Goal: Information Seeking & Learning: Understand process/instructions

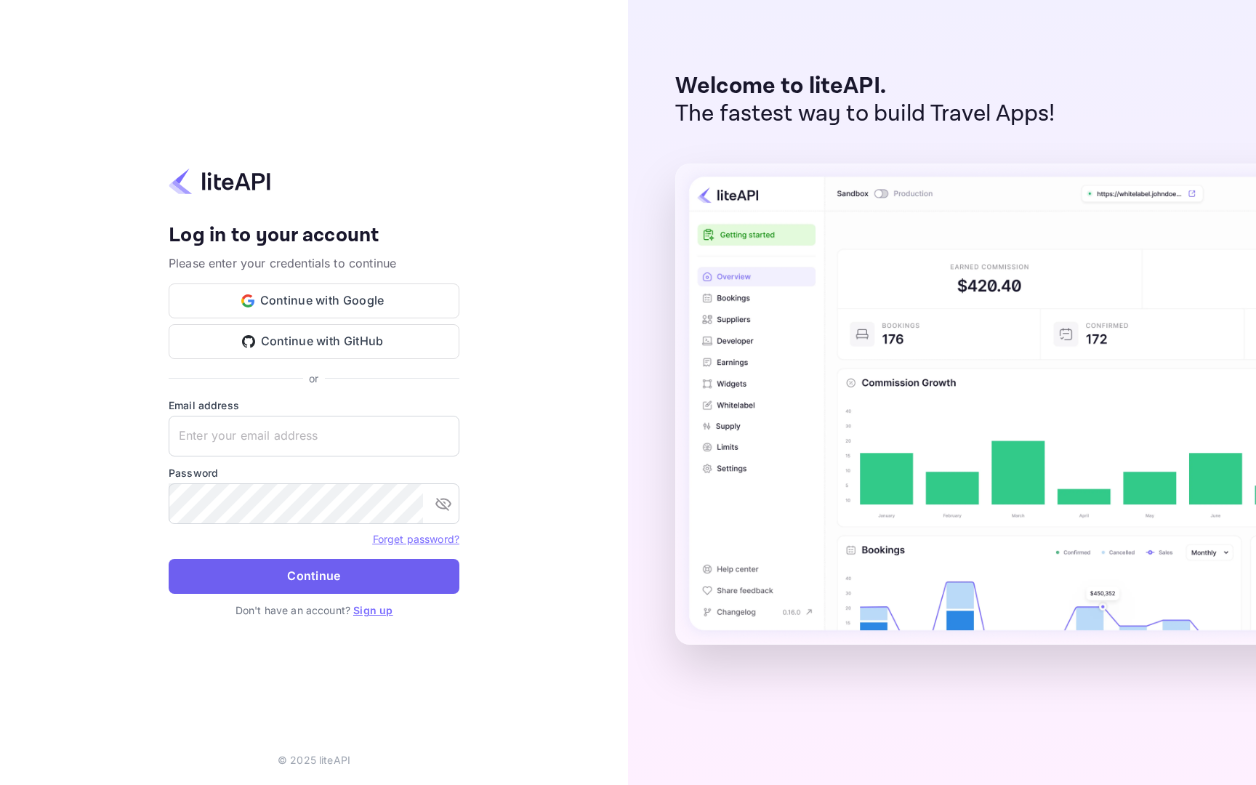
type input "[EMAIL_ADDRESS][DOMAIN_NAME]"
click at [332, 574] on button "Continue" at bounding box center [314, 576] width 291 height 35
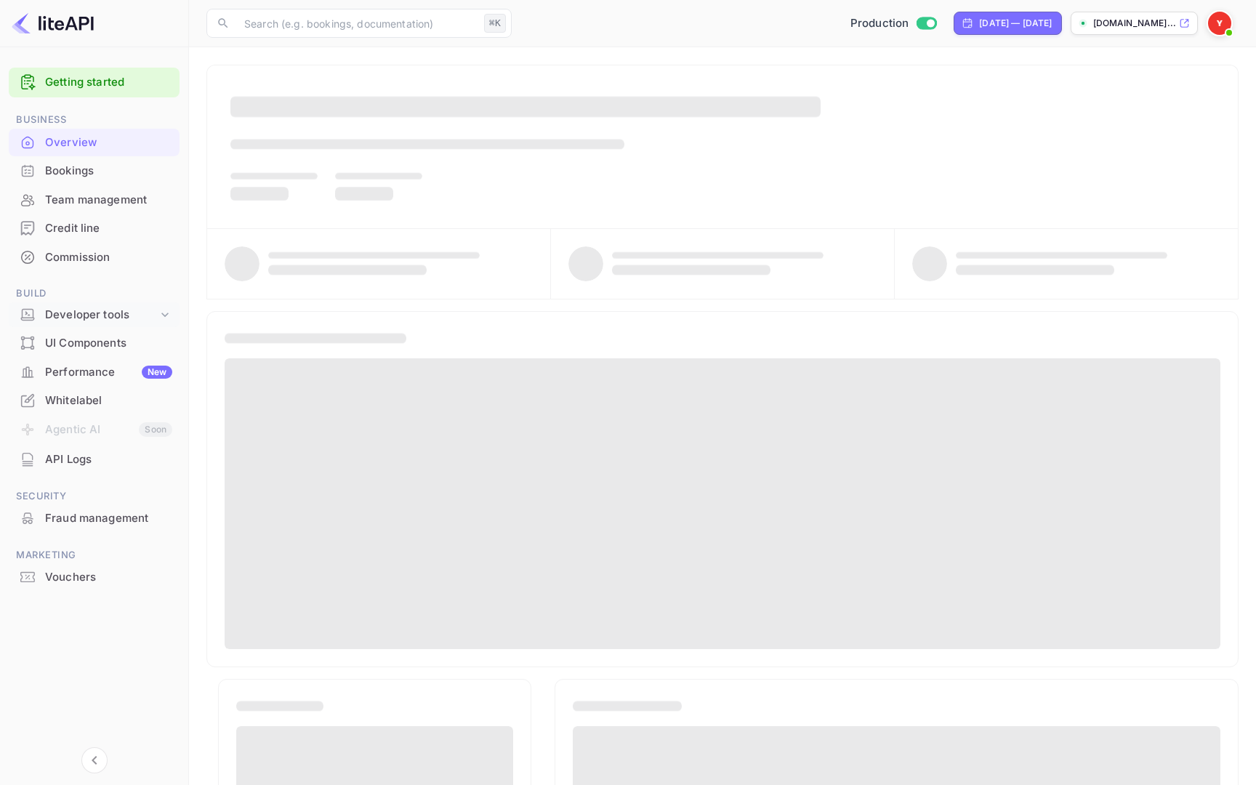
click at [100, 316] on div "Developer tools" at bounding box center [101, 315] width 113 height 17
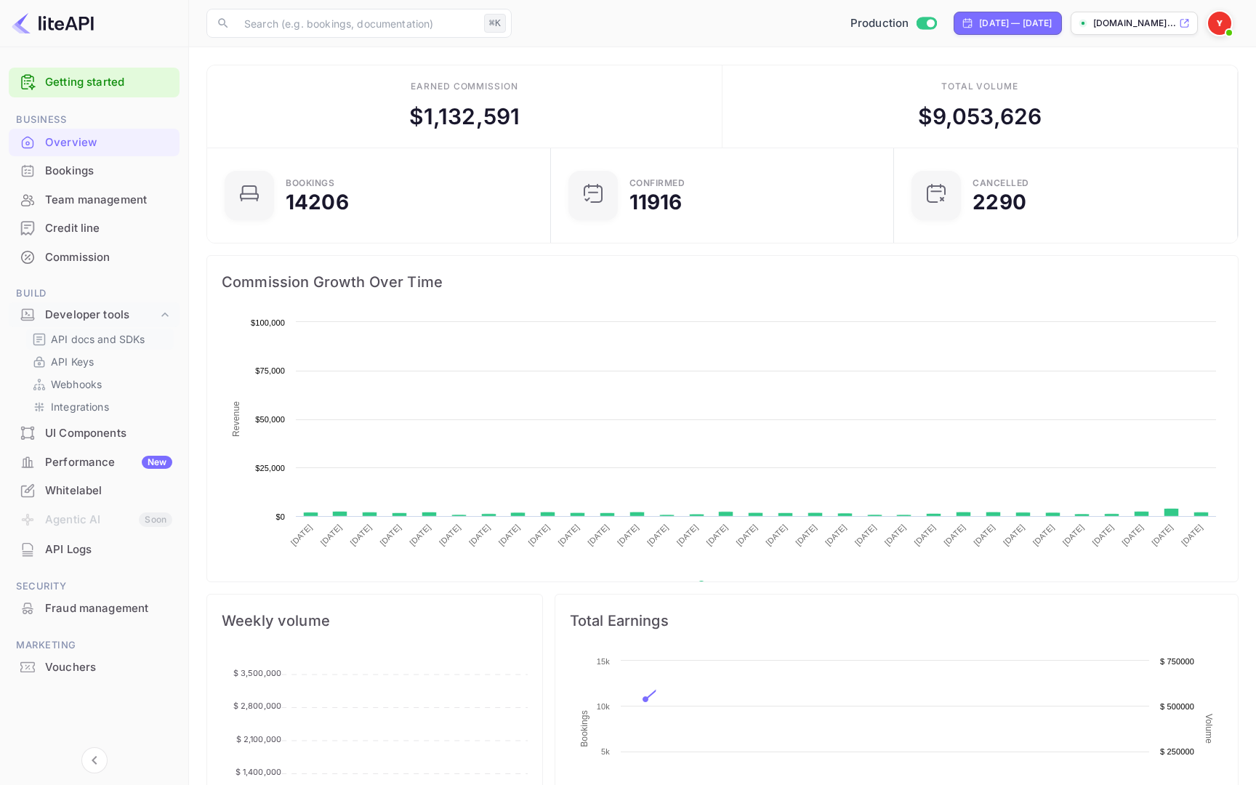
scroll to position [236, 335]
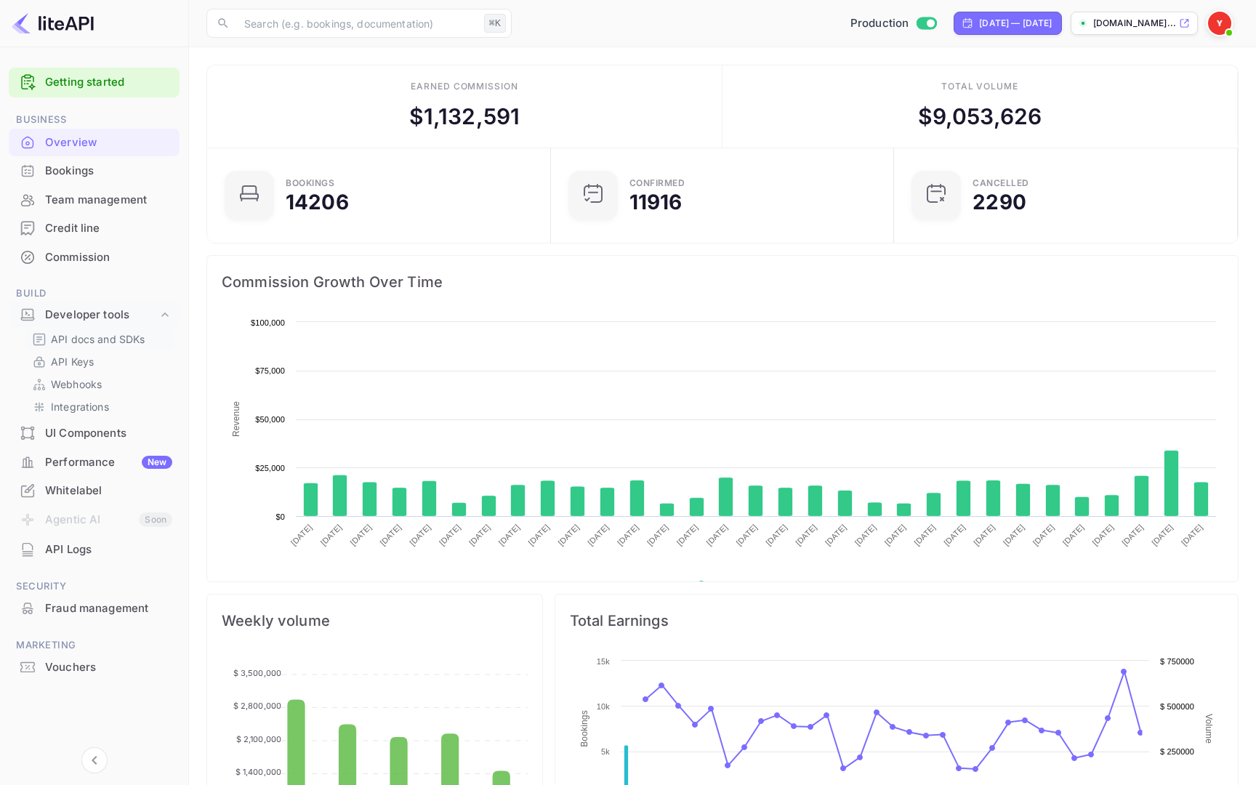
click at [97, 337] on p "API docs and SDKs" at bounding box center [98, 339] width 95 height 15
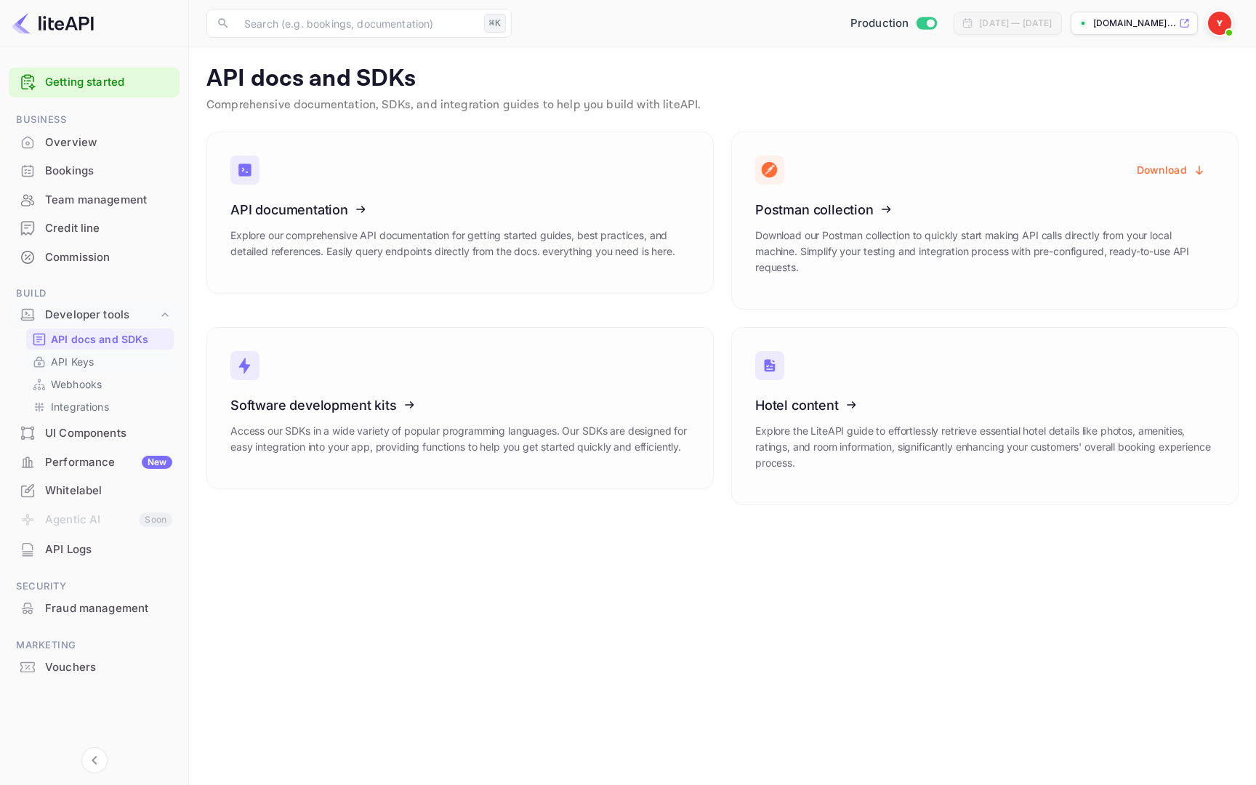
click at [98, 358] on link "API Keys" at bounding box center [100, 361] width 136 height 15
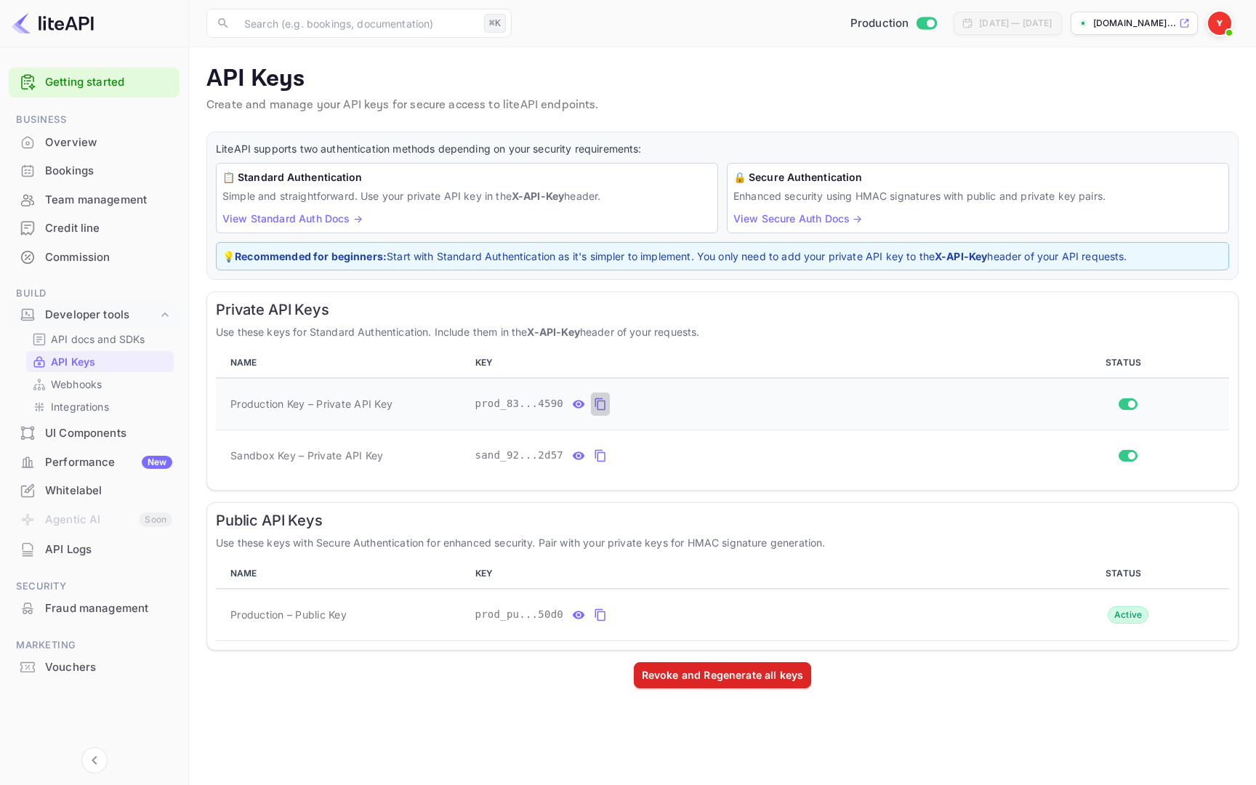
click at [603, 403] on icon "private api keys table" at bounding box center [600, 404] width 13 height 17
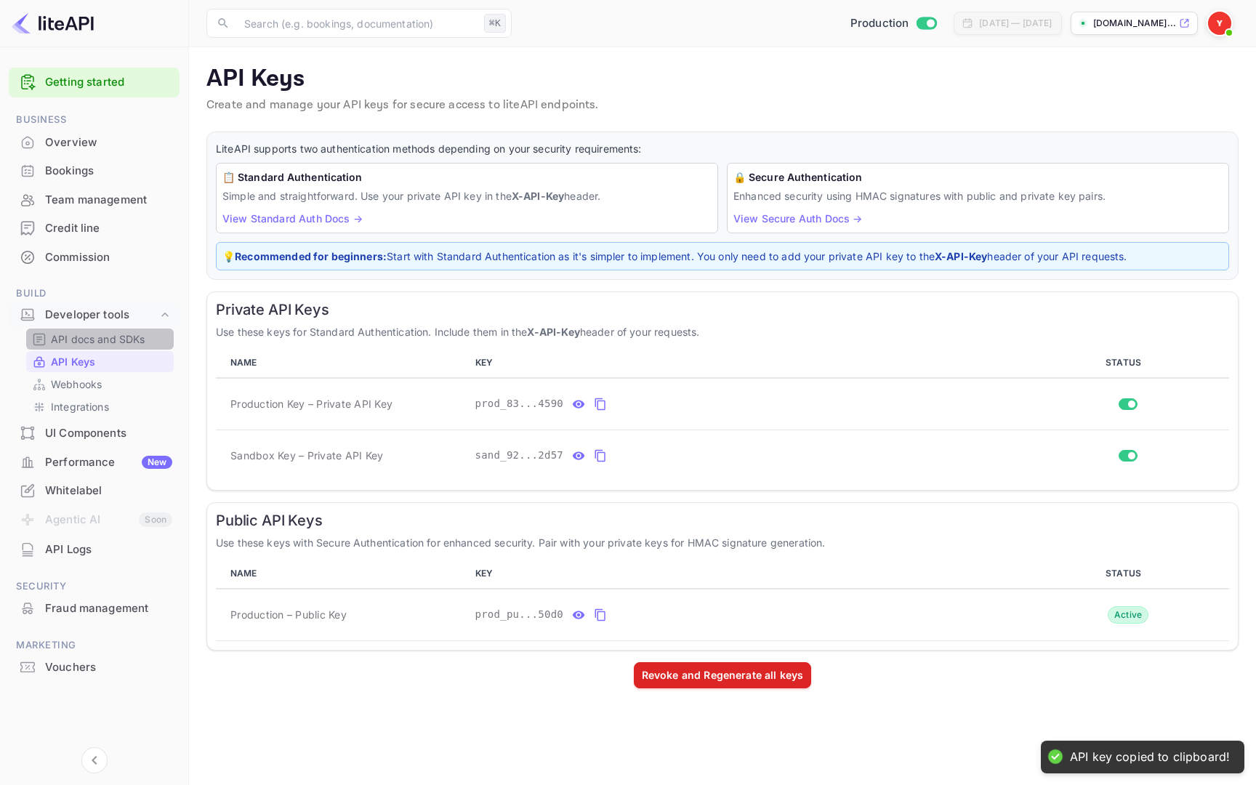
click at [103, 335] on p "API docs and SDKs" at bounding box center [98, 339] width 95 height 15
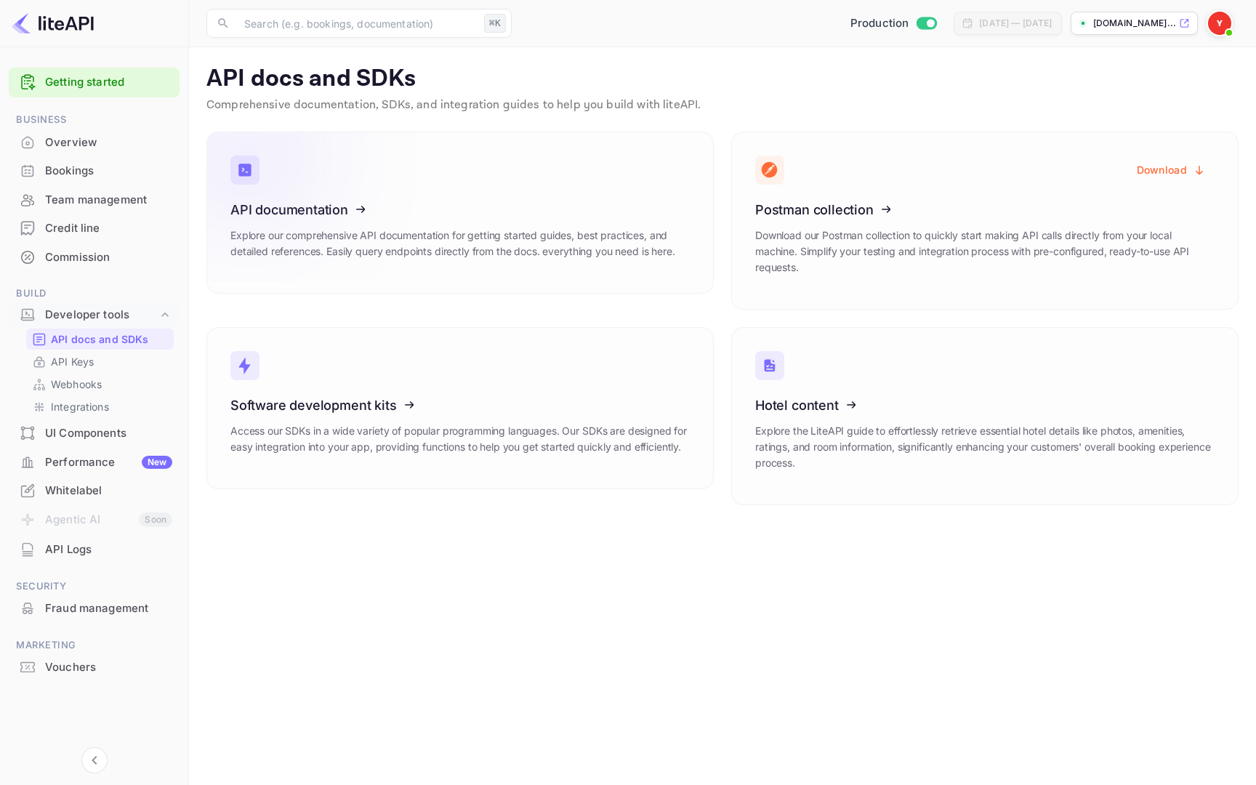
click at [515, 196] on link "API documentation Explore our comprehensive API documentation for getting start…" at bounding box center [460, 213] width 508 height 162
